Goal: Navigation & Orientation: Find specific page/section

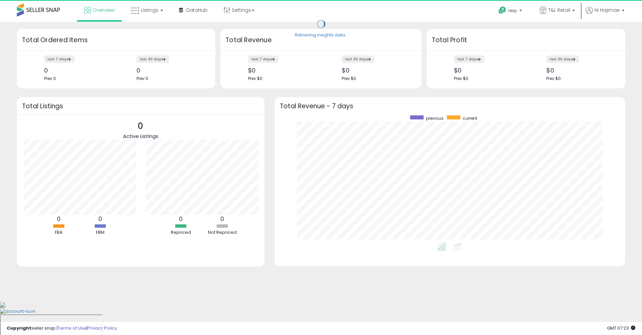
scroll to position [337079, 336869]
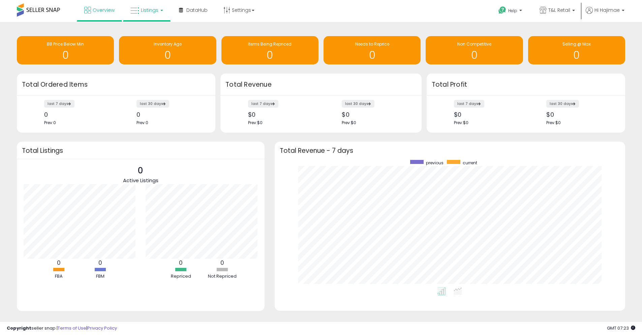
click at [142, 6] on link "Listings" at bounding box center [146, 10] width 43 height 20
click at [149, 54] on icon at bounding box center [152, 59] width 35 height 10
